Goal: Task Accomplishment & Management: Use online tool/utility

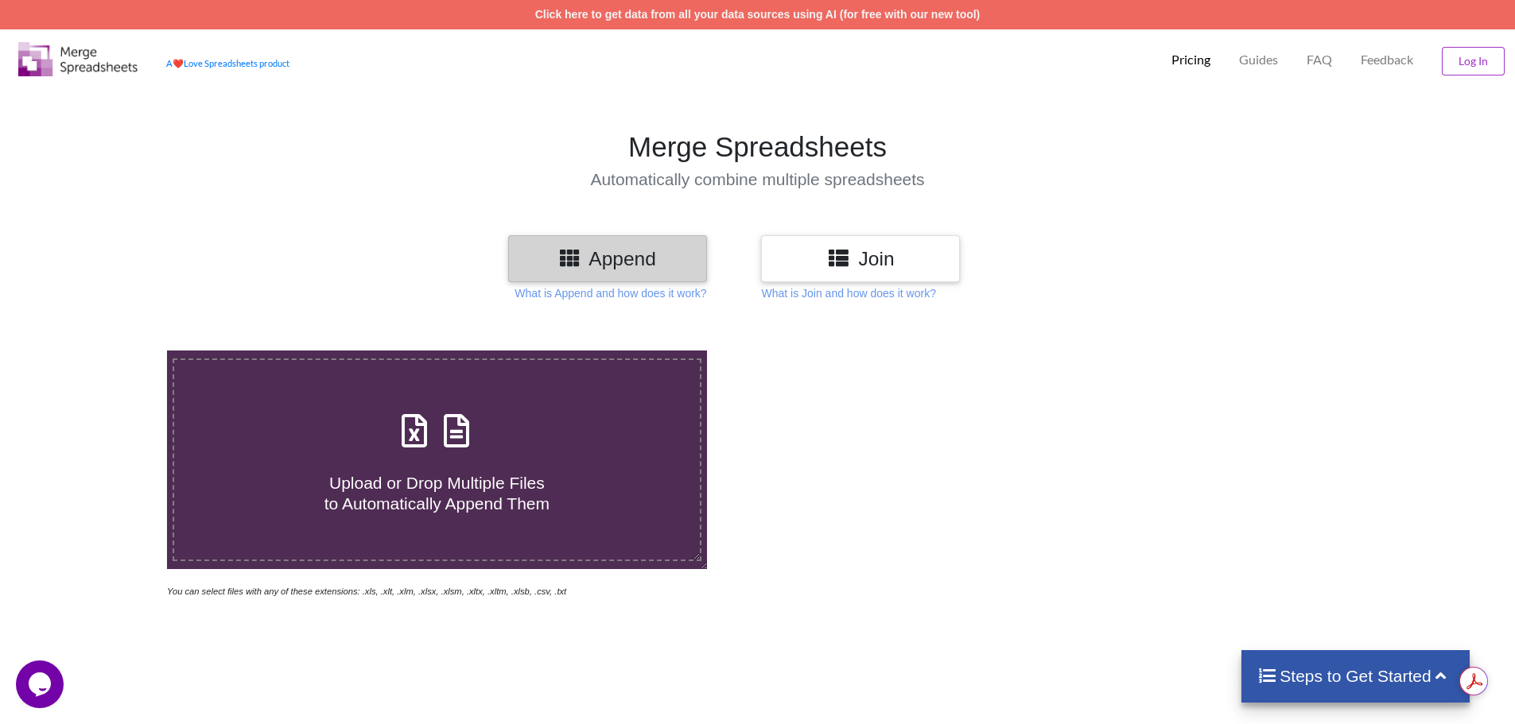
click at [472, 458] on h4 "Upload or Drop Multiple Files to Automatically Append Them" at bounding box center [437, 483] width 526 height 60
click at [108, 351] on input "Upload or Drop Multiple Files to Automatically Append Them" at bounding box center [108, 351] width 0 height 0
type input "C:\fakepath\Gold Academy Dashboard - 2025-06-15T152514.328.xlsx"
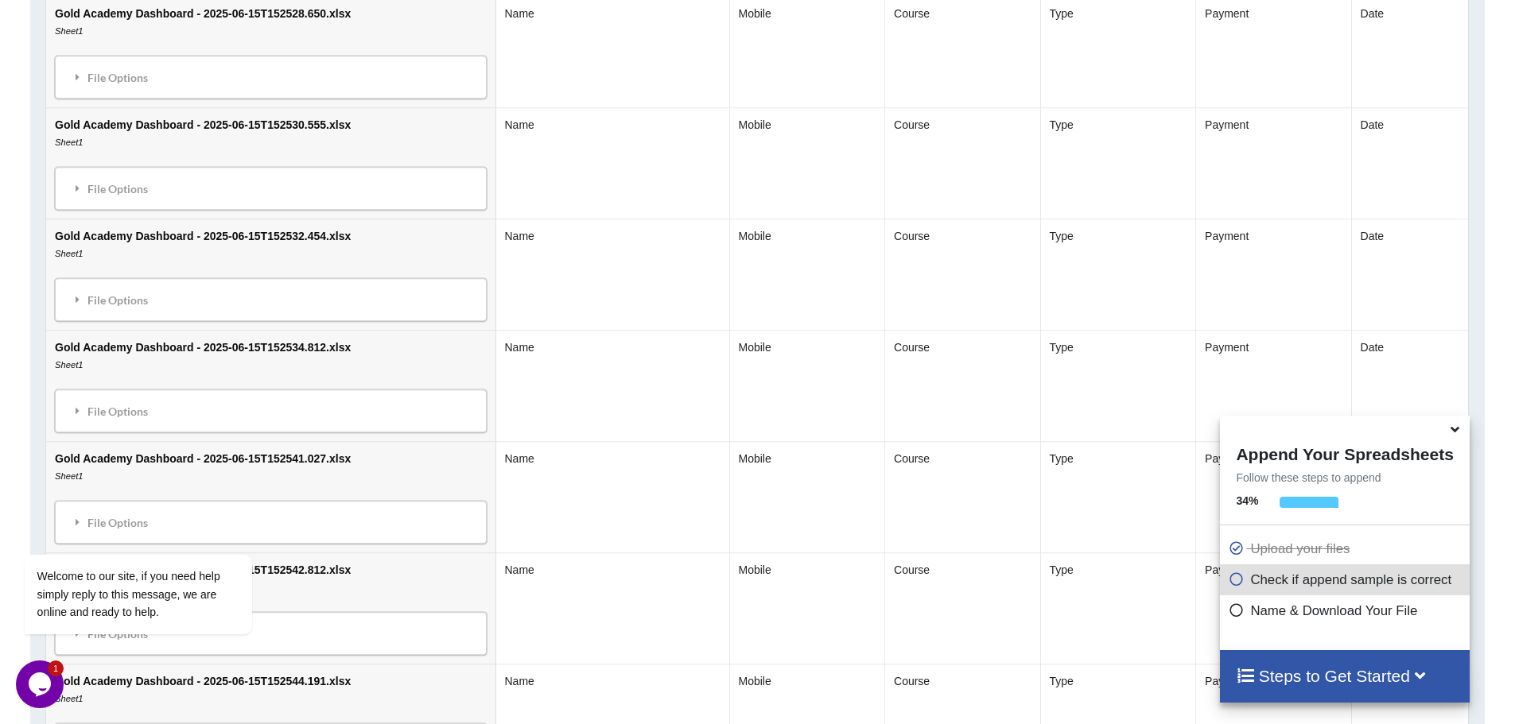
scroll to position [2982, 0]
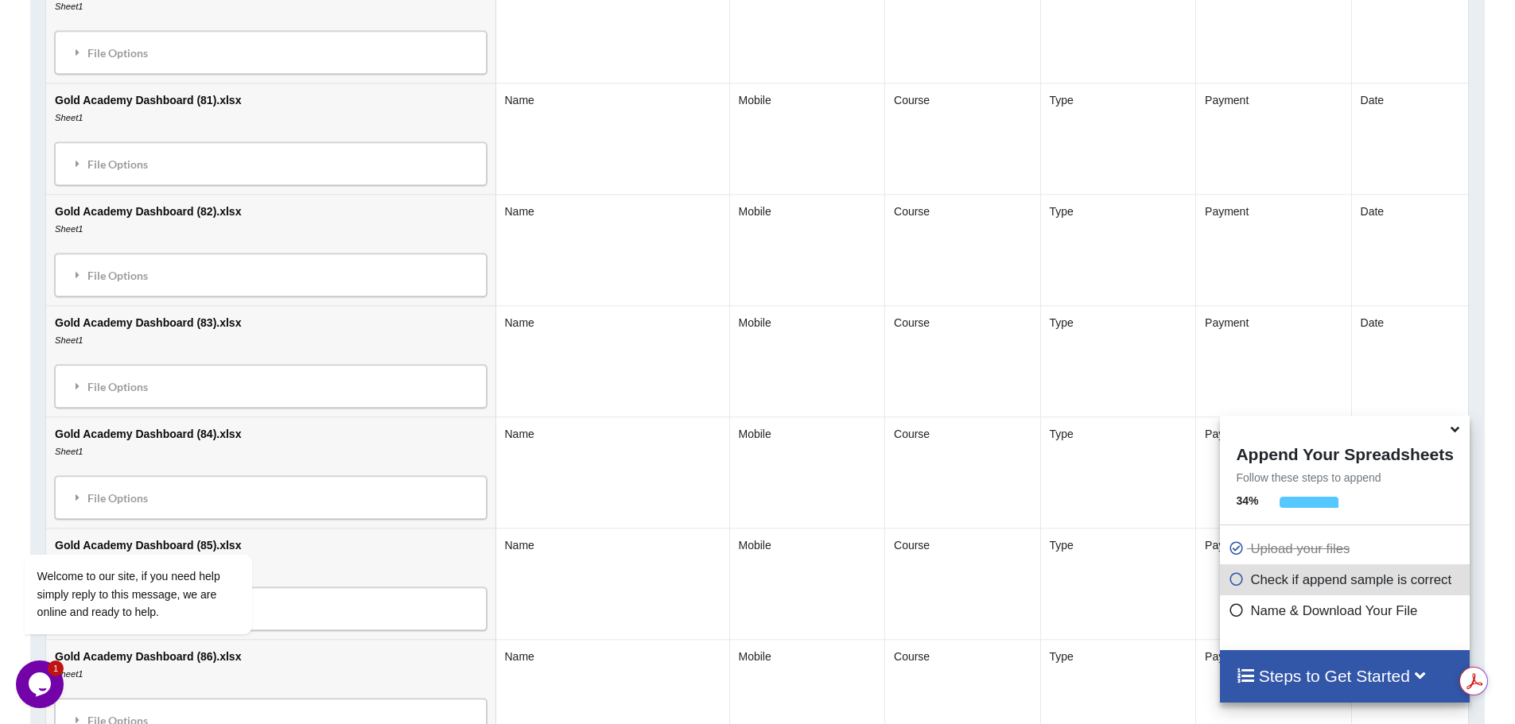
click at [1455, 431] on icon at bounding box center [1455, 427] width 17 height 14
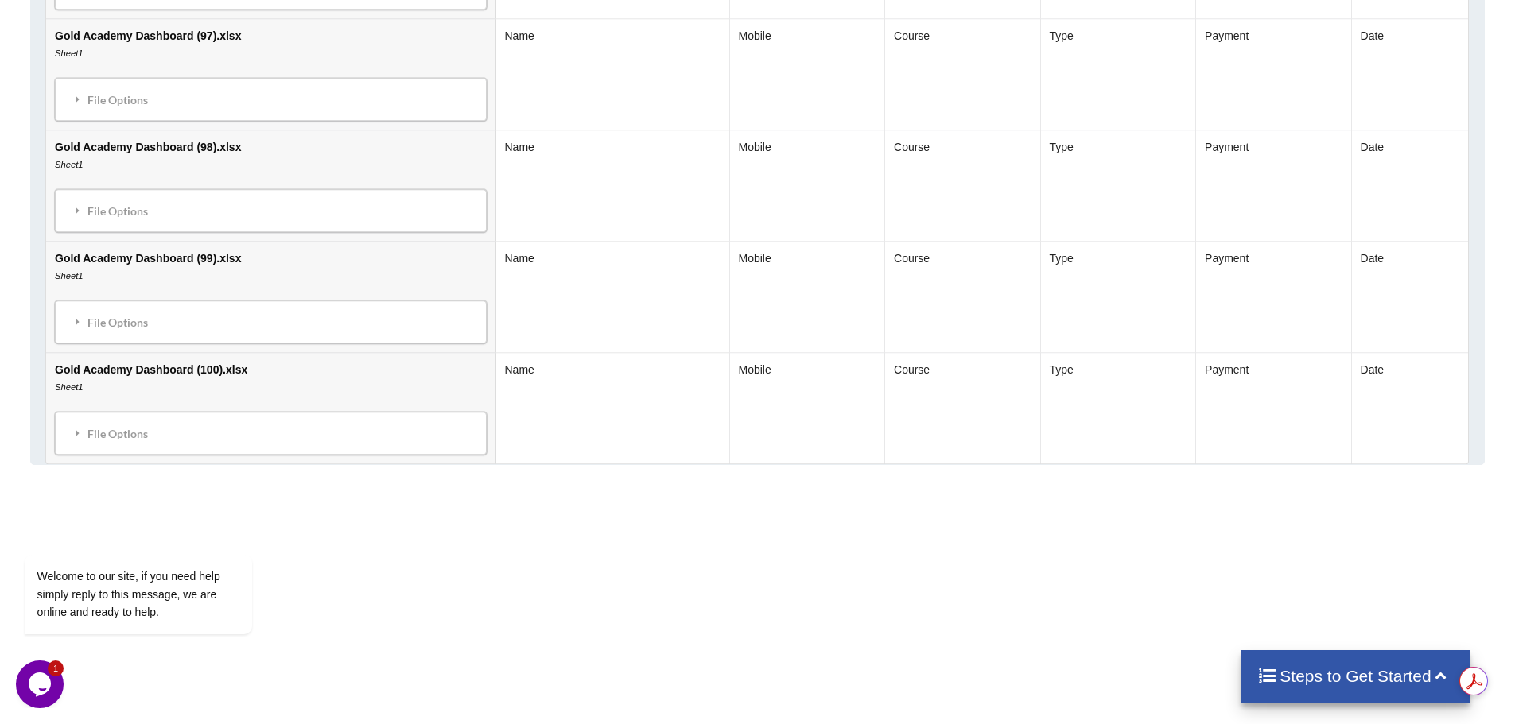
scroll to position [4920, 0]
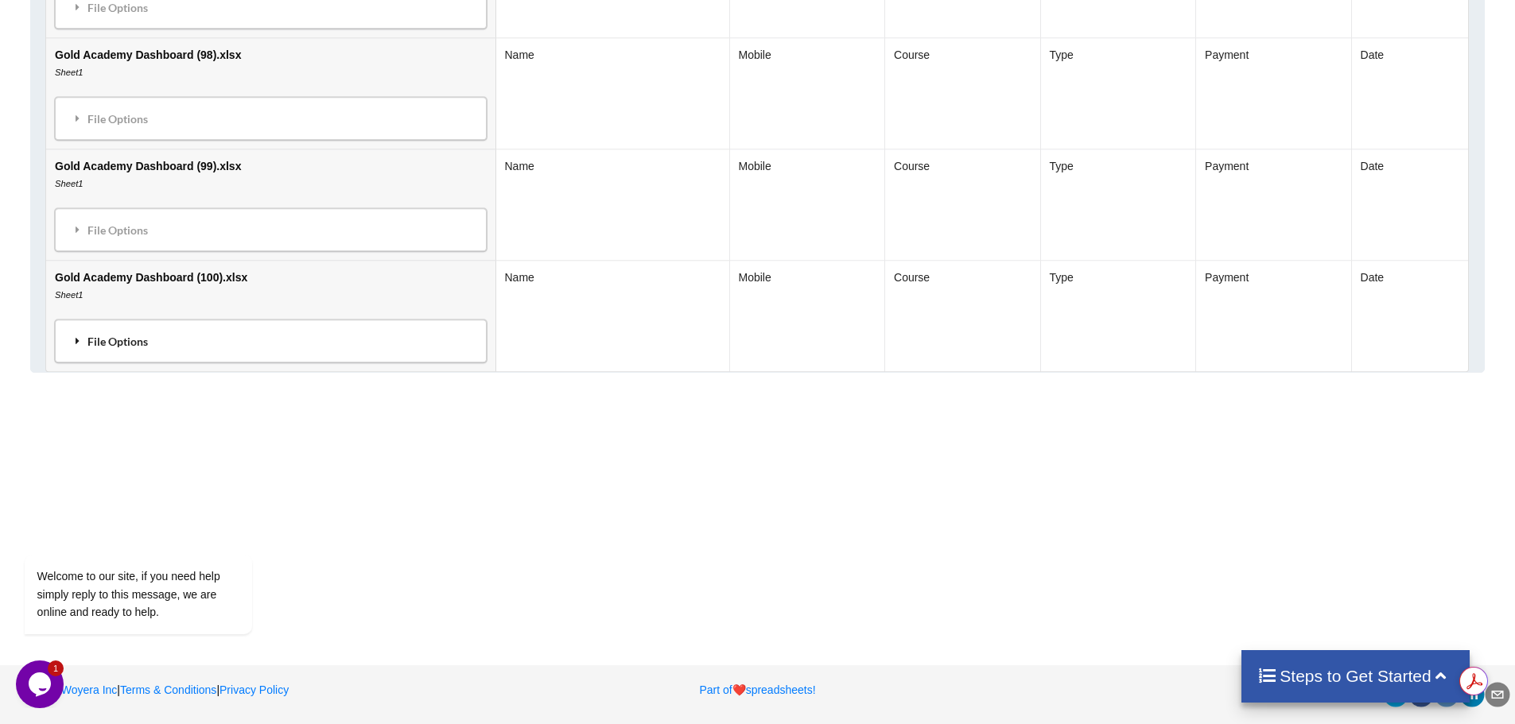
click at [154, 347] on div "File Options" at bounding box center [271, 340] width 422 height 33
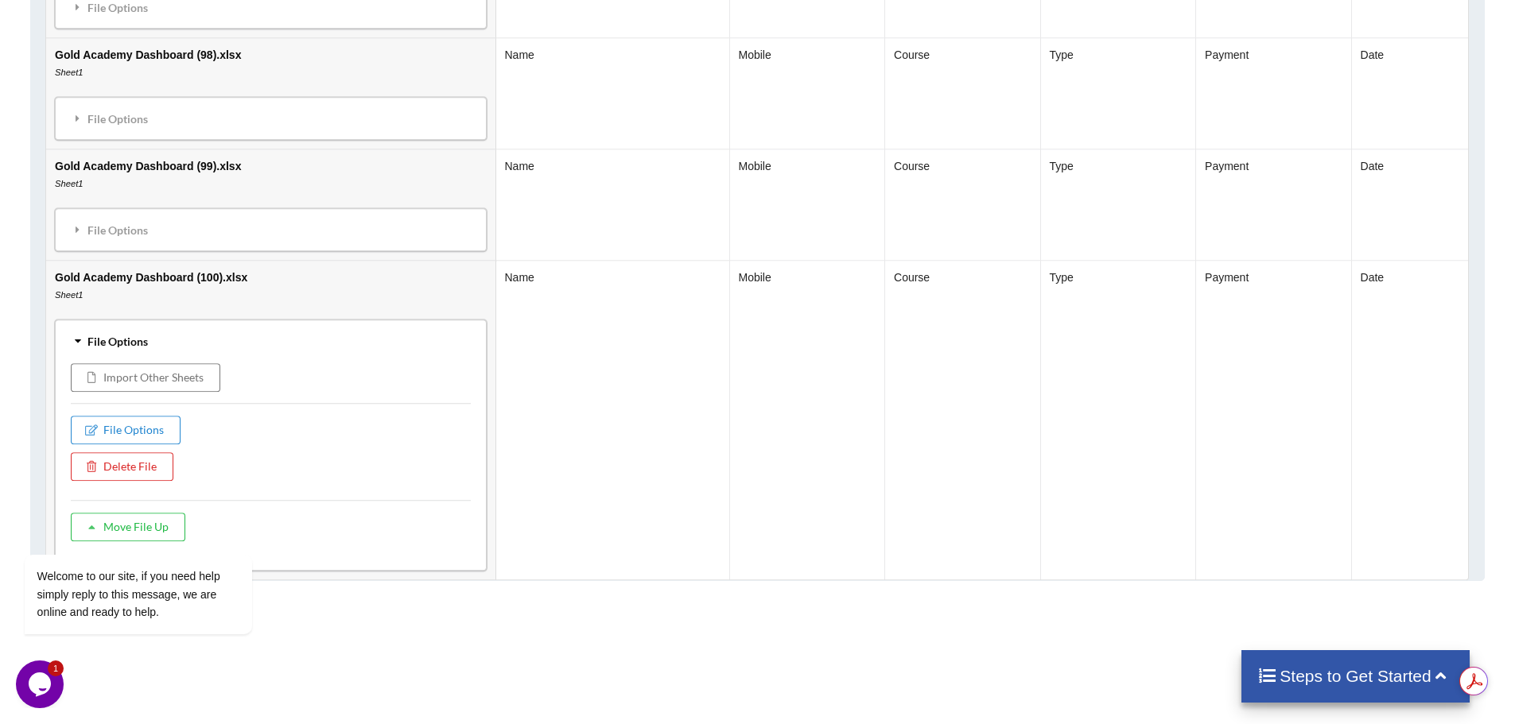
click at [151, 332] on div "File Options" at bounding box center [271, 340] width 422 height 33
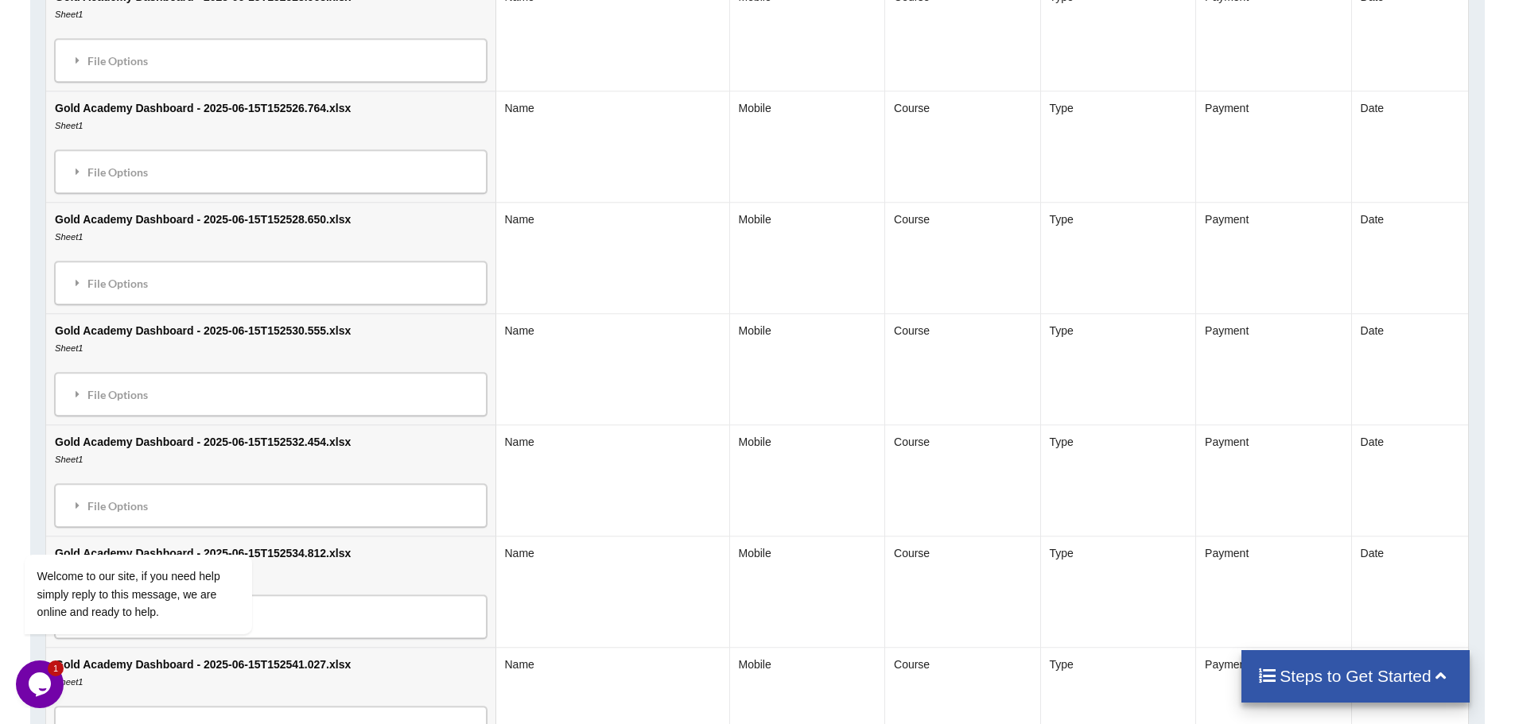
scroll to position [254, 0]
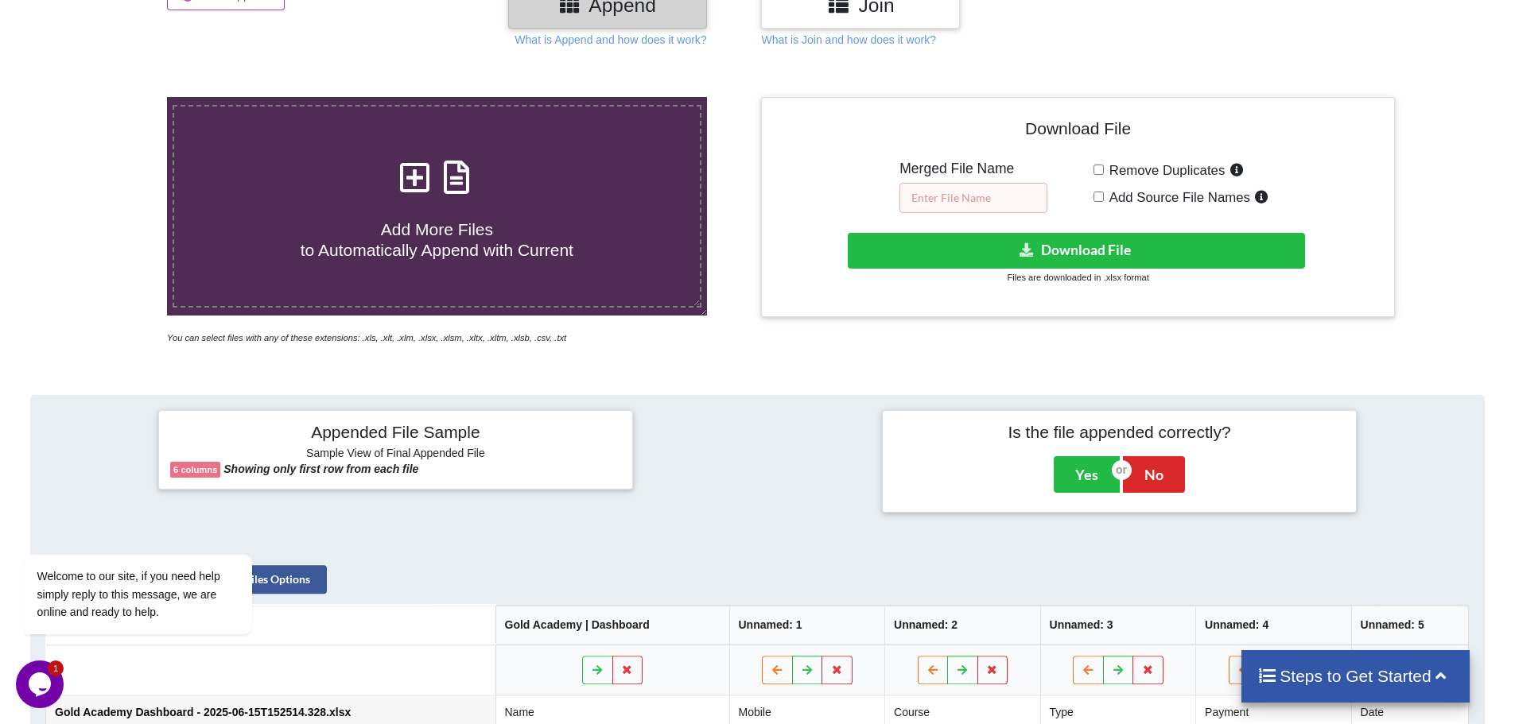
click at [980, 205] on input "text" at bounding box center [973, 198] width 148 height 30
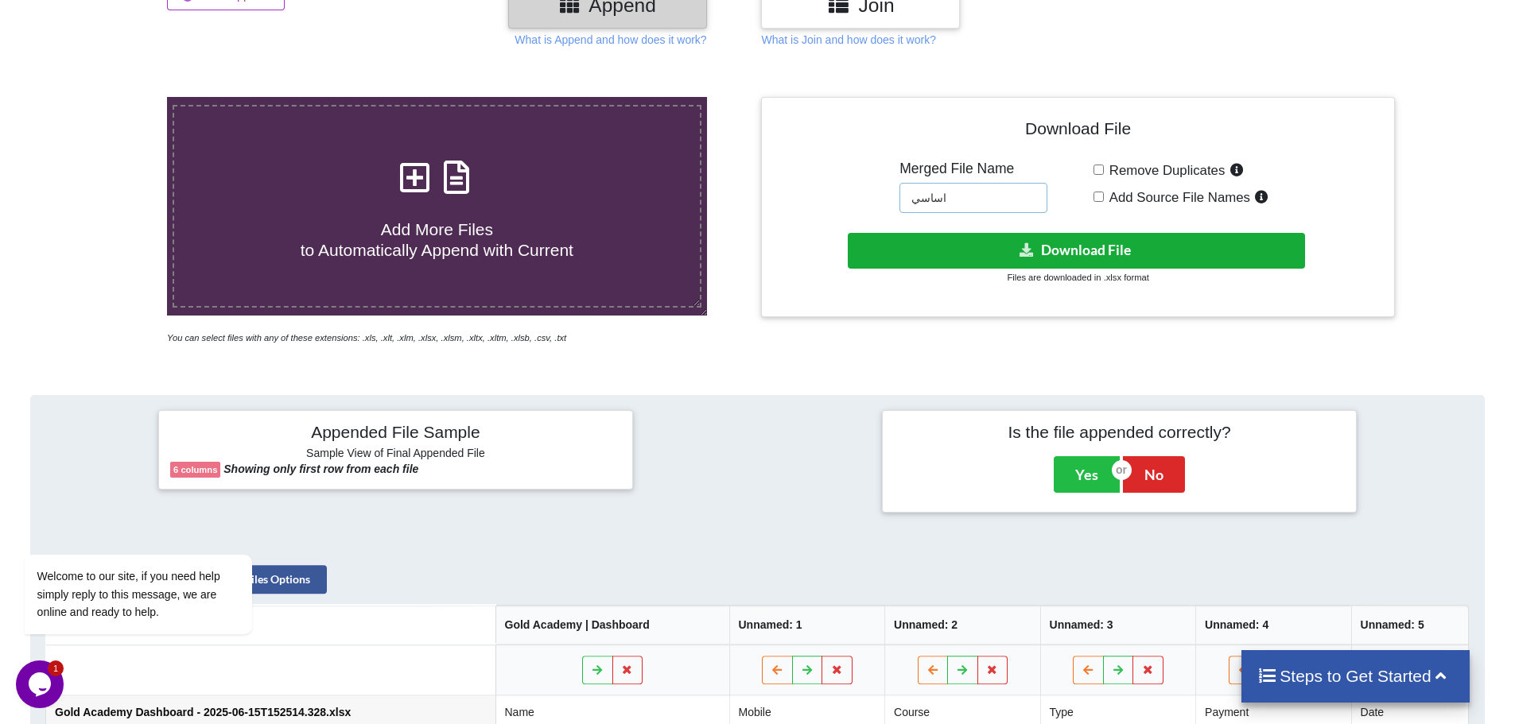
type input "اساسي"
click at [982, 253] on button "Download File" at bounding box center [1076, 251] width 457 height 36
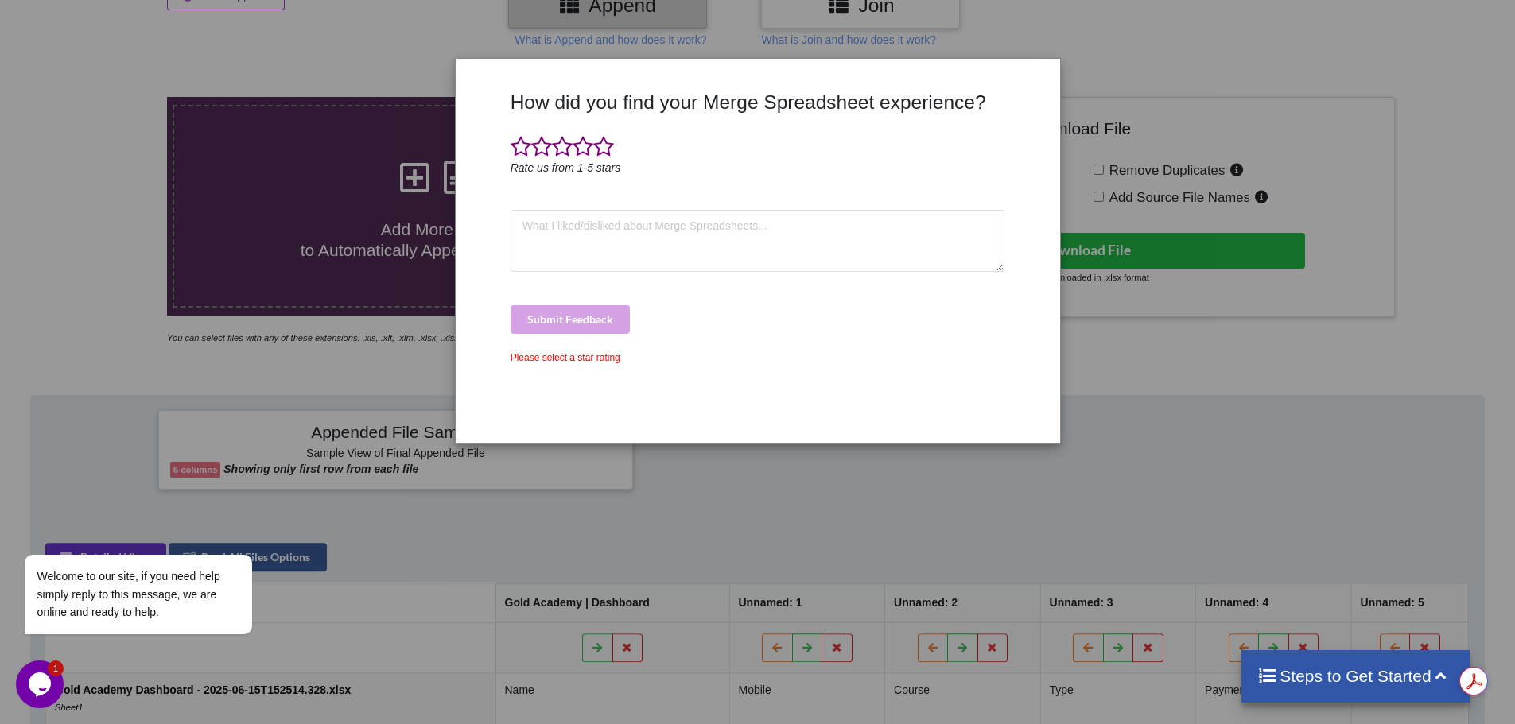
click at [780, 28] on div "How did you find your Merge Spreadsheet experience? Rate us from 1-5 stars Subm…" at bounding box center [757, 362] width 1515 height 724
